Goal: Information Seeking & Learning: Learn about a topic

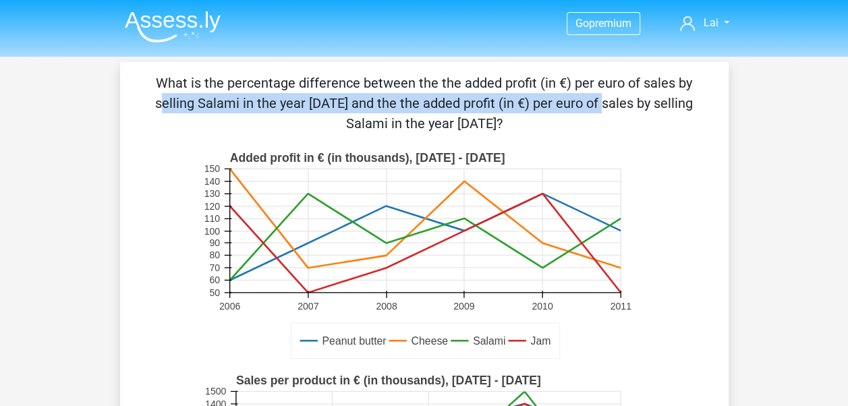
drag, startPoint x: 441, startPoint y: 84, endPoint x: 345, endPoint y: 101, distance: 97.3
click at [345, 101] on p "What is the percentage difference between the the added profit (in €) per euro …" at bounding box center [424, 103] width 565 height 61
drag, startPoint x: 345, startPoint y: 101, endPoint x: 315, endPoint y: 107, distance: 31.1
copy p "the added profit (in €) per euro of sales by selling Salami in the year [DATE]"
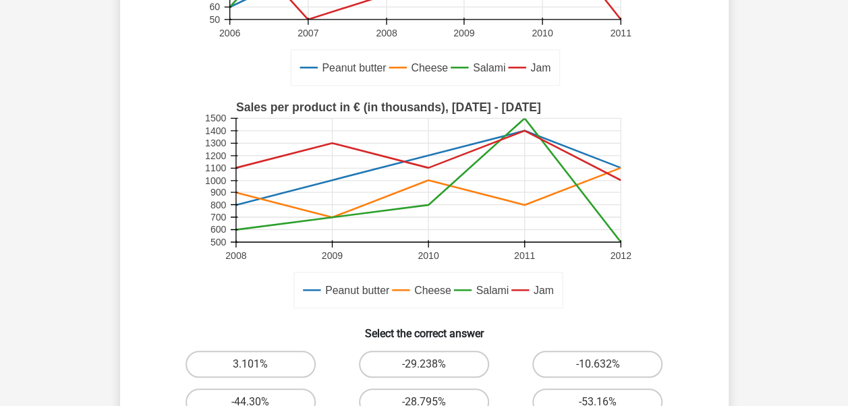
scroll to position [405, 0]
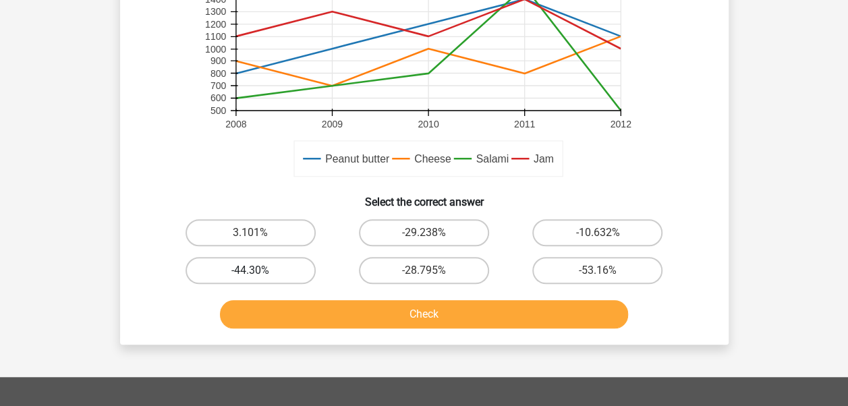
click at [217, 273] on label "-44.30%" at bounding box center [251, 270] width 130 height 27
click at [250, 273] on input "-44.30%" at bounding box center [254, 275] width 9 height 9
radio input "true"
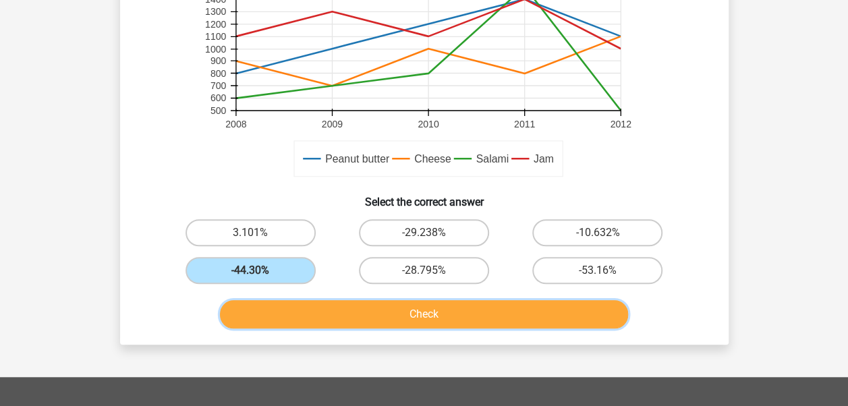
click at [444, 321] on button "Check" at bounding box center [424, 314] width 408 height 28
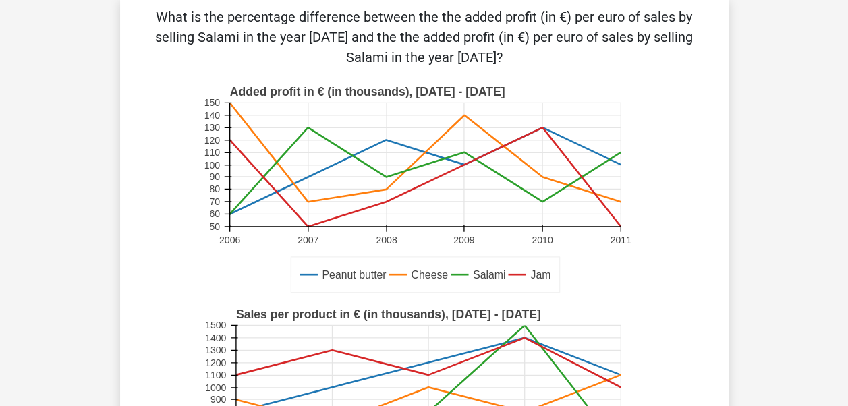
scroll to position [0, 0]
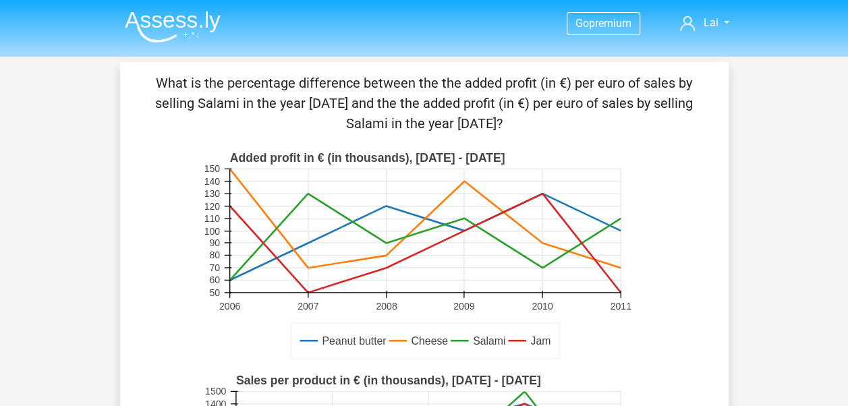
drag, startPoint x: 159, startPoint y: 83, endPoint x: 536, endPoint y: 134, distance: 380.5
click at [536, 134] on p "What is the percentage difference between the the added profit (in €) per euro …" at bounding box center [424, 103] width 565 height 61
copy p "What is the percentage difference between the the added profit (in €) per euro …"
drag, startPoint x: 229, startPoint y: 156, endPoint x: 407, endPoint y: 161, distance: 177.5
click at [407, 161] on text "Added profit in € (in thousands), [DATE] - [DATE]" at bounding box center [366, 157] width 275 height 13
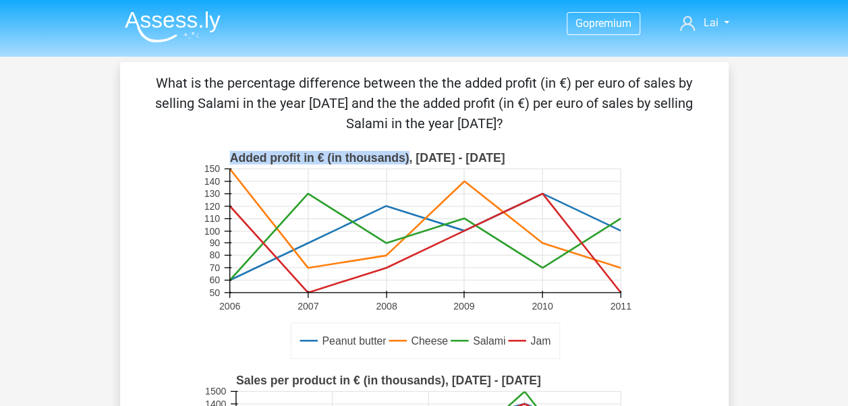
drag, startPoint x: 407, startPoint y: 161, endPoint x: 382, endPoint y: 152, distance: 26.2
copy text "Added profit in € (in thousands)"
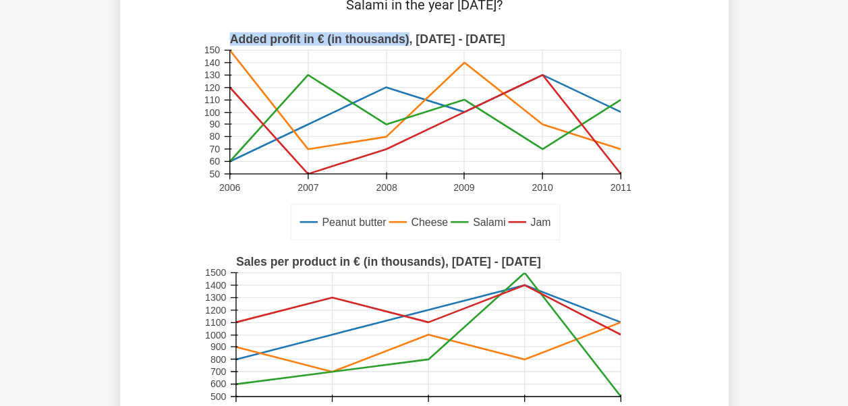
scroll to position [135, 0]
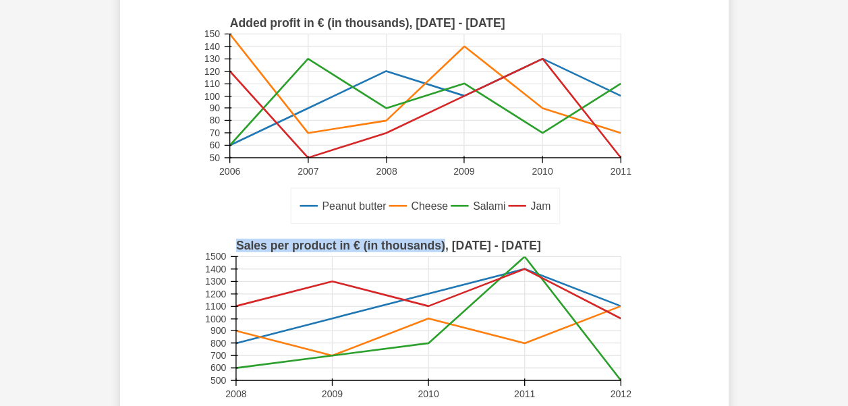
drag, startPoint x: 235, startPoint y: 245, endPoint x: 444, endPoint y: 247, distance: 209.1
click at [444, 247] on text "Sales per product in € (in thousands), [DATE] - [DATE]" at bounding box center [387, 245] width 305 height 13
drag, startPoint x: 444, startPoint y: 247, endPoint x: 431, endPoint y: 245, distance: 13.0
copy text "Sales per product in € (in thousands)"
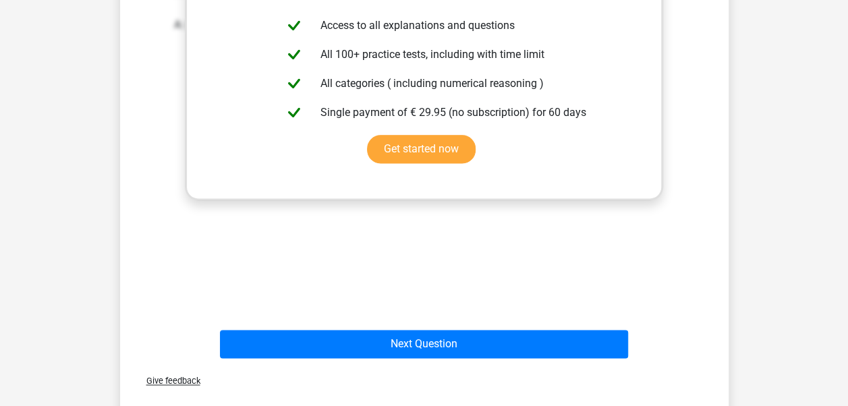
scroll to position [877, 0]
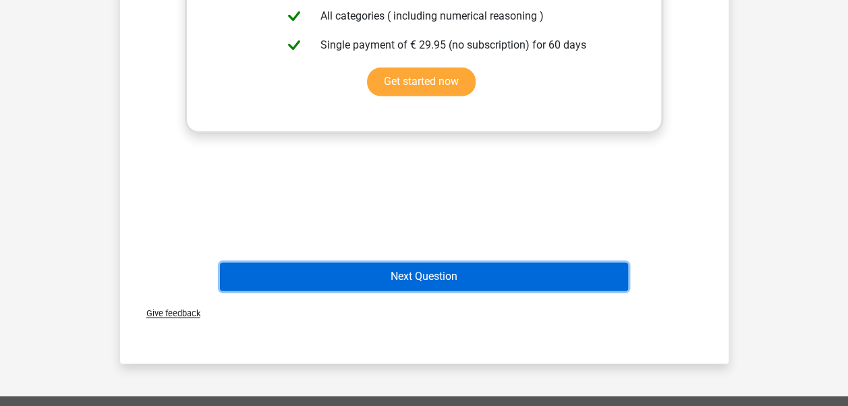
click at [389, 275] on button "Next Question" at bounding box center [424, 276] width 408 height 28
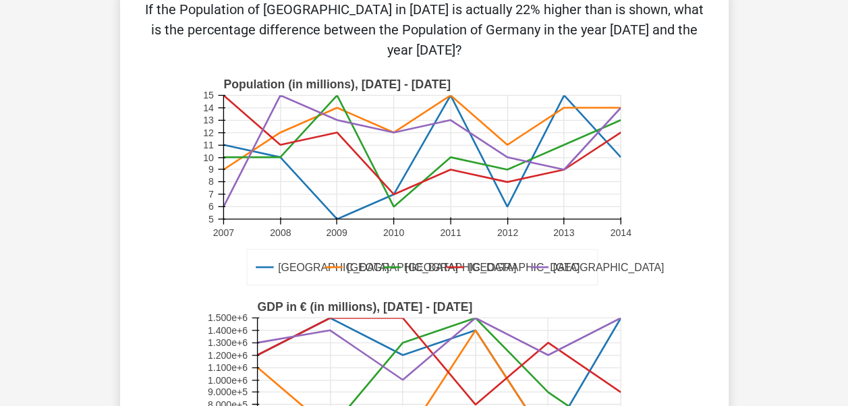
scroll to position [39, 0]
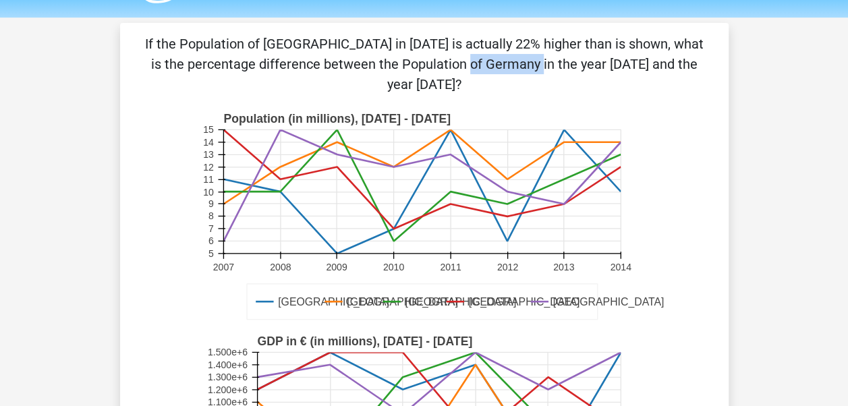
drag, startPoint x: 213, startPoint y: 65, endPoint x: 279, endPoint y: 61, distance: 66.2
click at [279, 61] on p "If the Population of [GEOGRAPHIC_DATA] in [DATE] is actually 22% higher than is…" at bounding box center [424, 64] width 565 height 61
click at [548, 75] on div "If the Population of [GEOGRAPHIC_DATA] in [DATE] is actually 22% higher than is…" at bounding box center [424, 367] width 598 height 666
click at [532, 45] on p "If the Population of [GEOGRAPHIC_DATA] in [DATE] is actually 22% higher than is…" at bounding box center [424, 64] width 565 height 61
drag, startPoint x: 532, startPoint y: 45, endPoint x: 490, endPoint y: 84, distance: 58.2
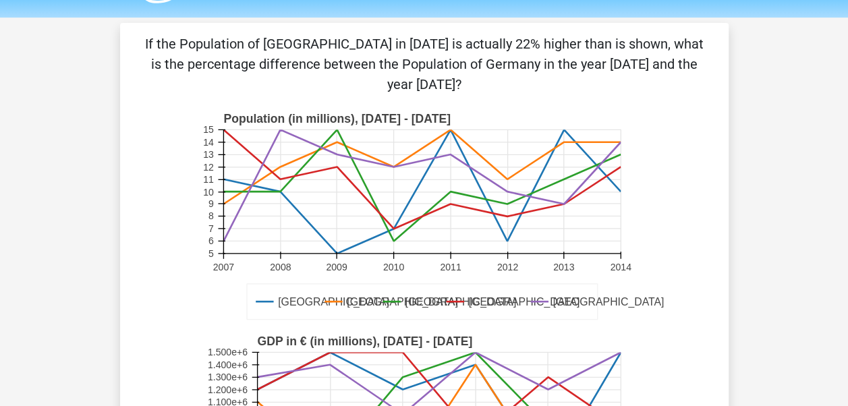
click at [490, 84] on div "If the Population of [GEOGRAPHIC_DATA] in [DATE] is actually 22% higher than is…" at bounding box center [424, 367] width 598 height 666
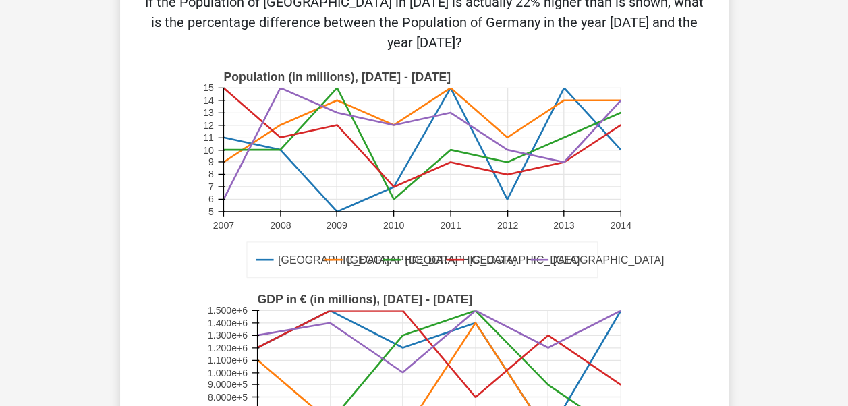
scroll to position [270, 0]
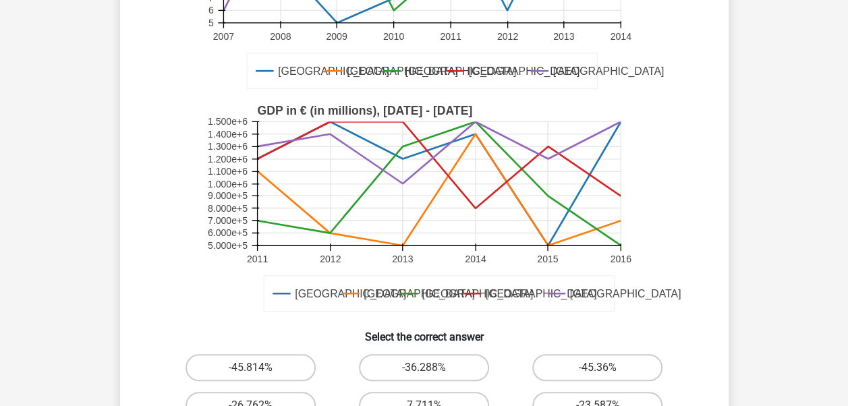
click at [606, 368] on input "-45.36%" at bounding box center [602, 372] width 9 height 9
radio input "true"
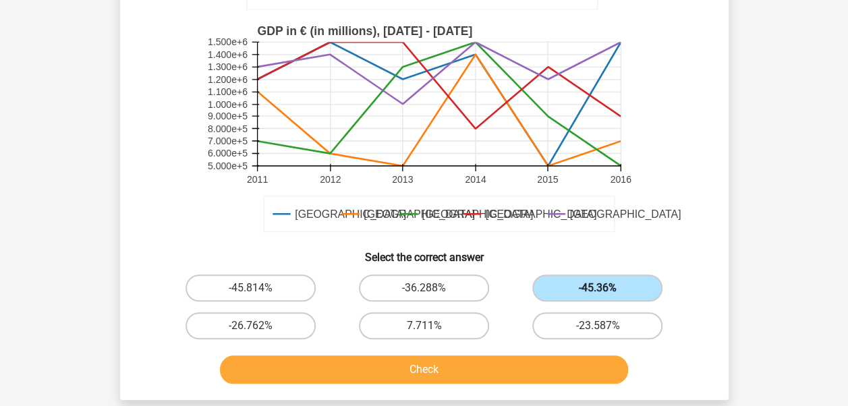
scroll to position [405, 0]
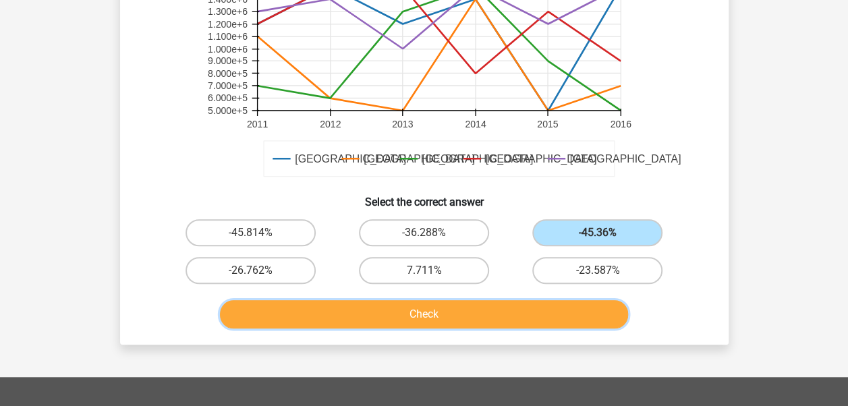
click at [522, 300] on button "Check" at bounding box center [424, 314] width 408 height 28
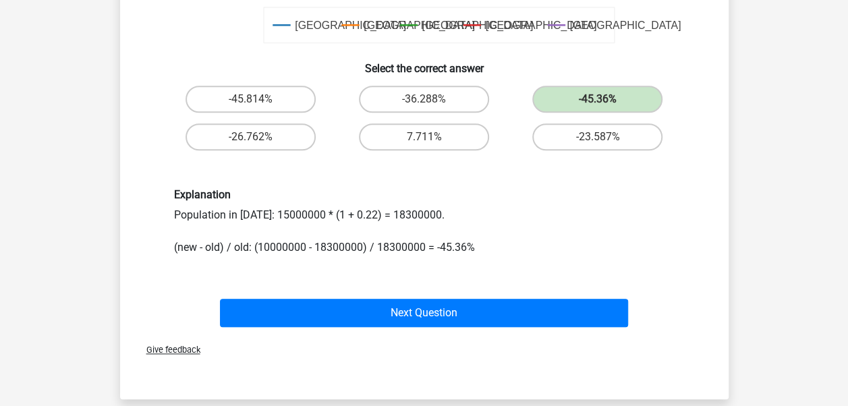
scroll to position [540, 0]
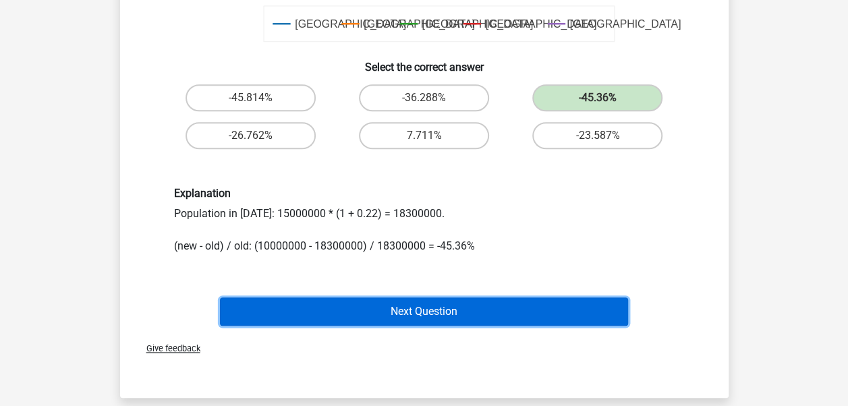
click at [324, 298] on button "Next Question" at bounding box center [424, 312] width 408 height 28
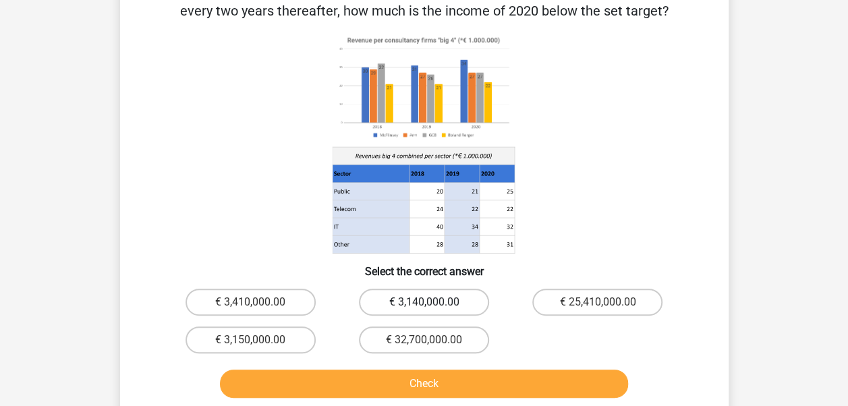
scroll to position [62, 0]
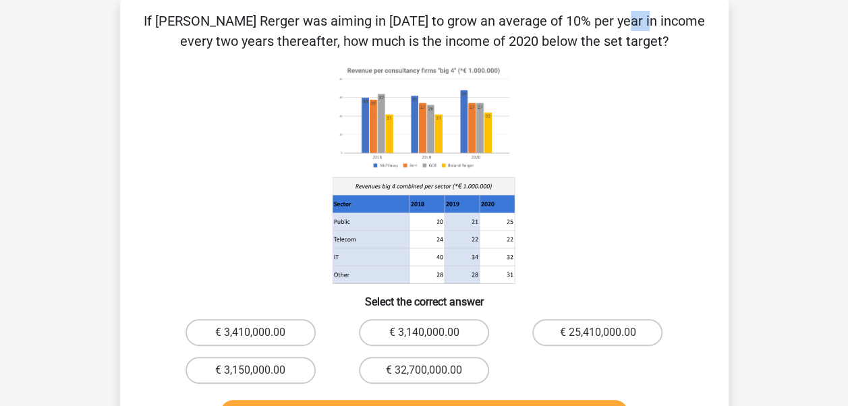
drag, startPoint x: 332, startPoint y: 26, endPoint x: 364, endPoint y: 22, distance: 32.0
click at [364, 22] on p "If [PERSON_NAME] Rerger was aiming in [DATE] to grow an average of 10% per year…" at bounding box center [424, 31] width 565 height 40
drag, startPoint x: 364, startPoint y: 22, endPoint x: 314, endPoint y: 40, distance: 52.7
click at [314, 40] on p "If [PERSON_NAME] Rerger was aiming in [DATE] to grow an average of 10% per year…" at bounding box center [424, 31] width 565 height 40
drag, startPoint x: 434, startPoint y: 22, endPoint x: 702, endPoint y: 32, distance: 268.0
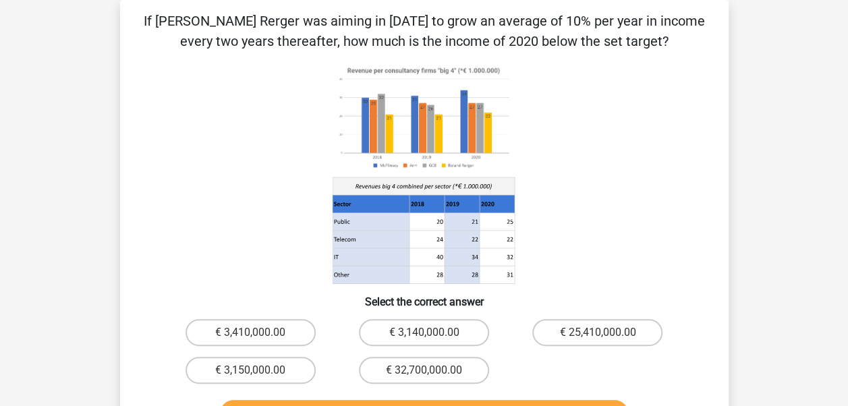
click at [702, 32] on p "If [PERSON_NAME] Rerger was aiming in [DATE] to grow an average of 10% per year…" at bounding box center [424, 31] width 565 height 40
drag, startPoint x: 223, startPoint y: 72, endPoint x: 257, endPoint y: 62, distance: 35.0
click at [227, 73] on icon at bounding box center [424, 173] width 544 height 223
drag, startPoint x: 148, startPoint y: 20, endPoint x: 639, endPoint y: 46, distance: 491.1
click at [639, 46] on p "If [PERSON_NAME] Rerger was aiming in [DATE] to grow an average of 10% per year…" at bounding box center [424, 31] width 565 height 40
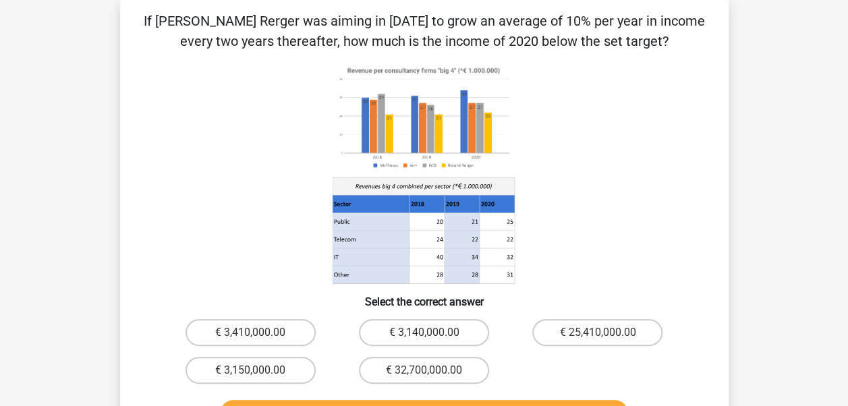
drag, startPoint x: 639, startPoint y: 46, endPoint x: 565, endPoint y: 46, distance: 74.2
copy p "If [PERSON_NAME] Rerger was aiming in [DATE] to grow an average of 10% per year…"
click at [226, 339] on label "€ 3,410,000.00" at bounding box center [251, 332] width 130 height 27
click at [250, 339] on input "€ 3,410,000.00" at bounding box center [254, 337] width 9 height 9
radio input "true"
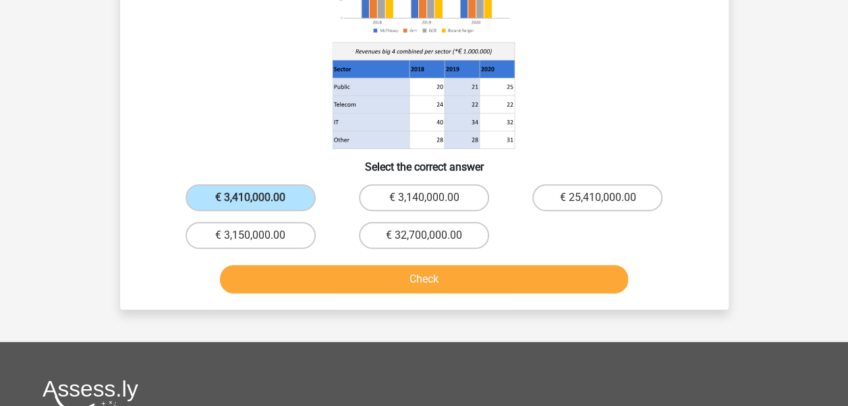
scroll to position [264, 0]
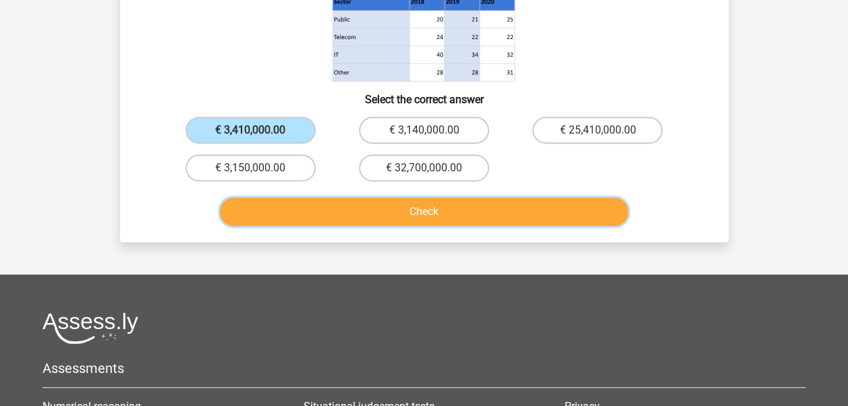
click at [436, 206] on button "Check" at bounding box center [424, 212] width 408 height 28
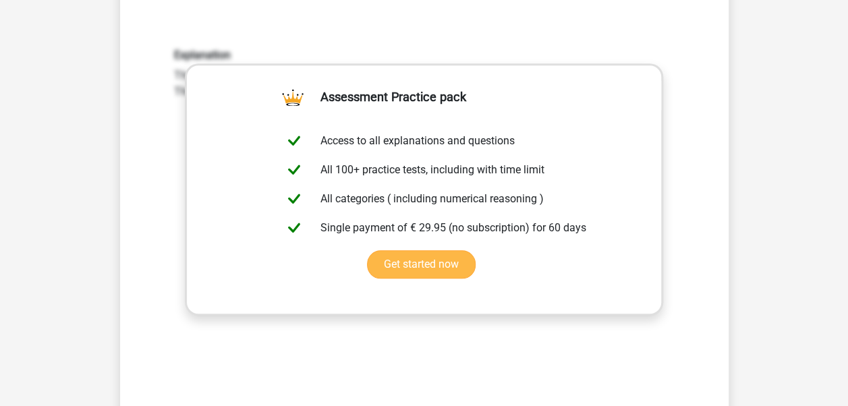
scroll to position [534, 0]
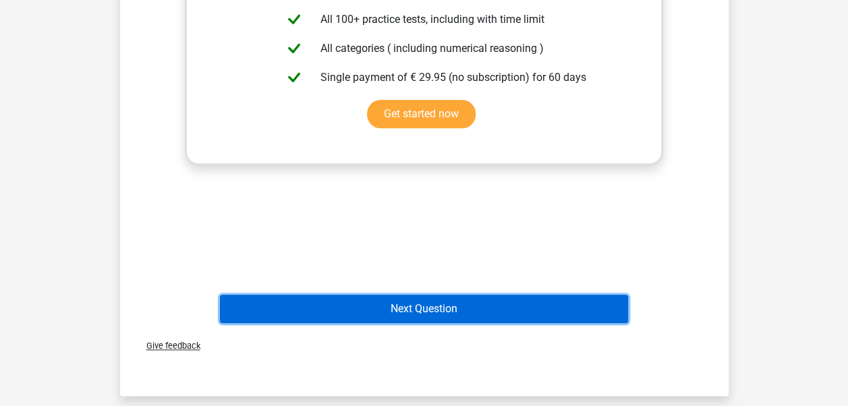
click at [518, 316] on button "Next Question" at bounding box center [424, 309] width 408 height 28
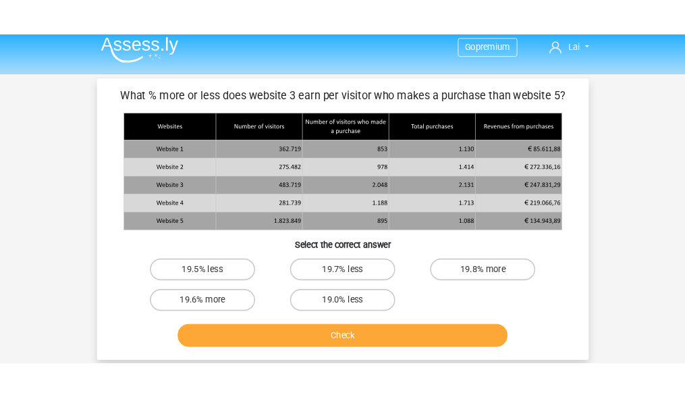
scroll to position [0, 0]
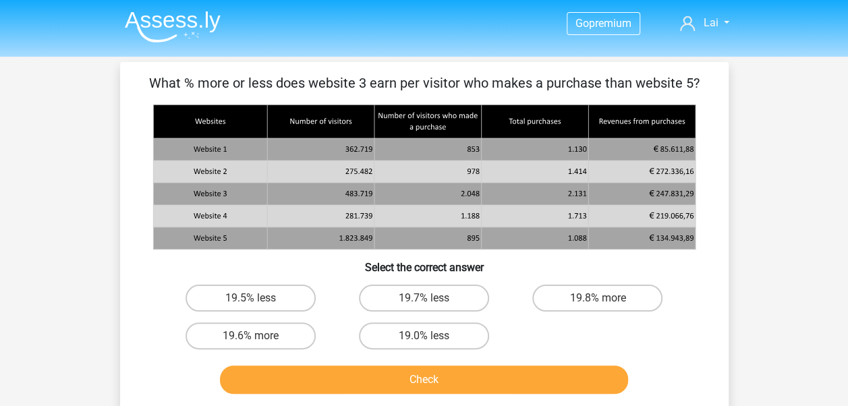
drag, startPoint x: 312, startPoint y: 86, endPoint x: 575, endPoint y: 90, distance: 263.1
click at [575, 90] on p "What % more or less does website 3 earn per visitor who makes a purchase than w…" at bounding box center [424, 83] width 565 height 20
drag, startPoint x: 575, startPoint y: 90, endPoint x: 555, endPoint y: 86, distance: 20.6
click at [558, 86] on p "What % more or less does website 3 earn per visitor who makes a purchase than w…" at bounding box center [424, 83] width 565 height 20
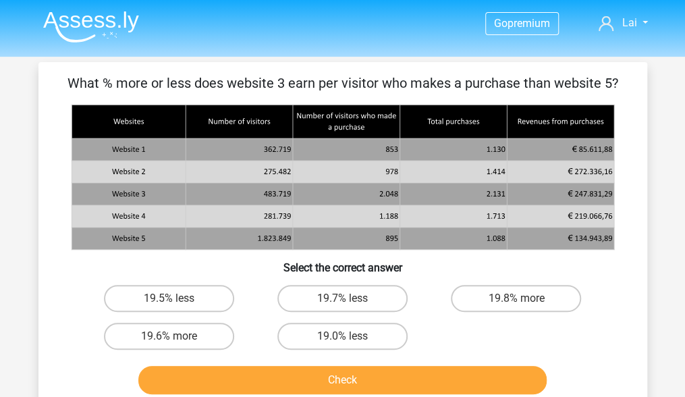
click at [344, 304] on input "19.7% less" at bounding box center [346, 302] width 9 height 9
radio input "true"
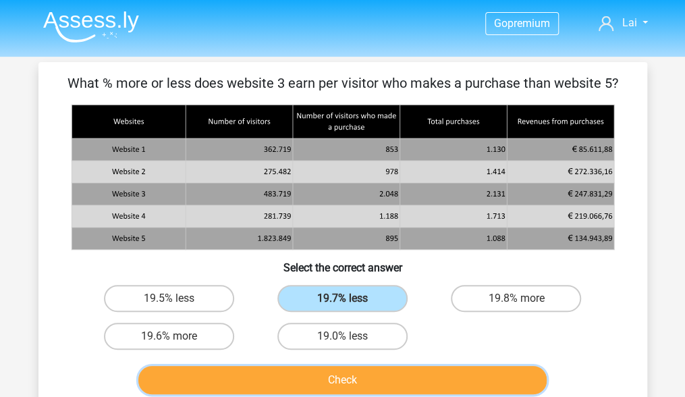
click at [356, 378] on button "Check" at bounding box center [342, 380] width 408 height 28
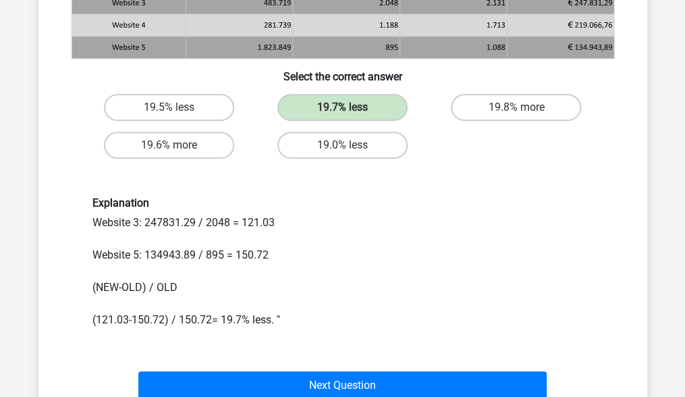
scroll to position [202, 0]
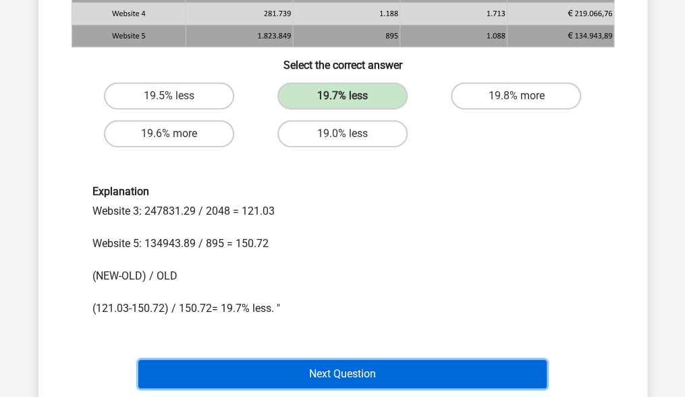
click at [380, 366] on button "Next Question" at bounding box center [342, 374] width 408 height 28
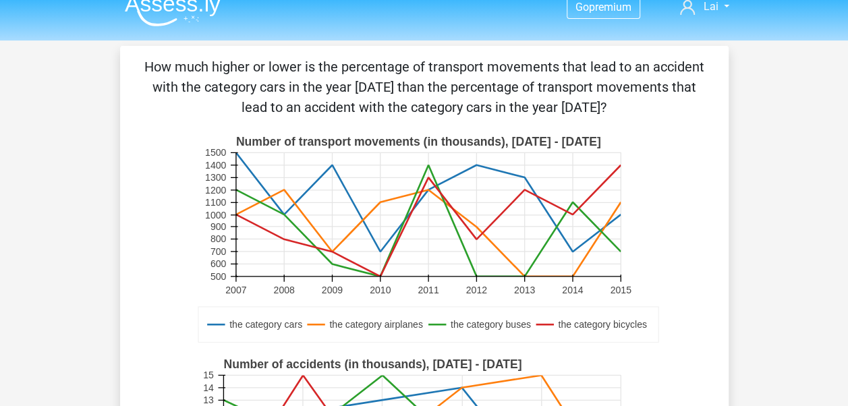
scroll to position [0, 0]
